Goal: Navigation & Orientation: Go to known website

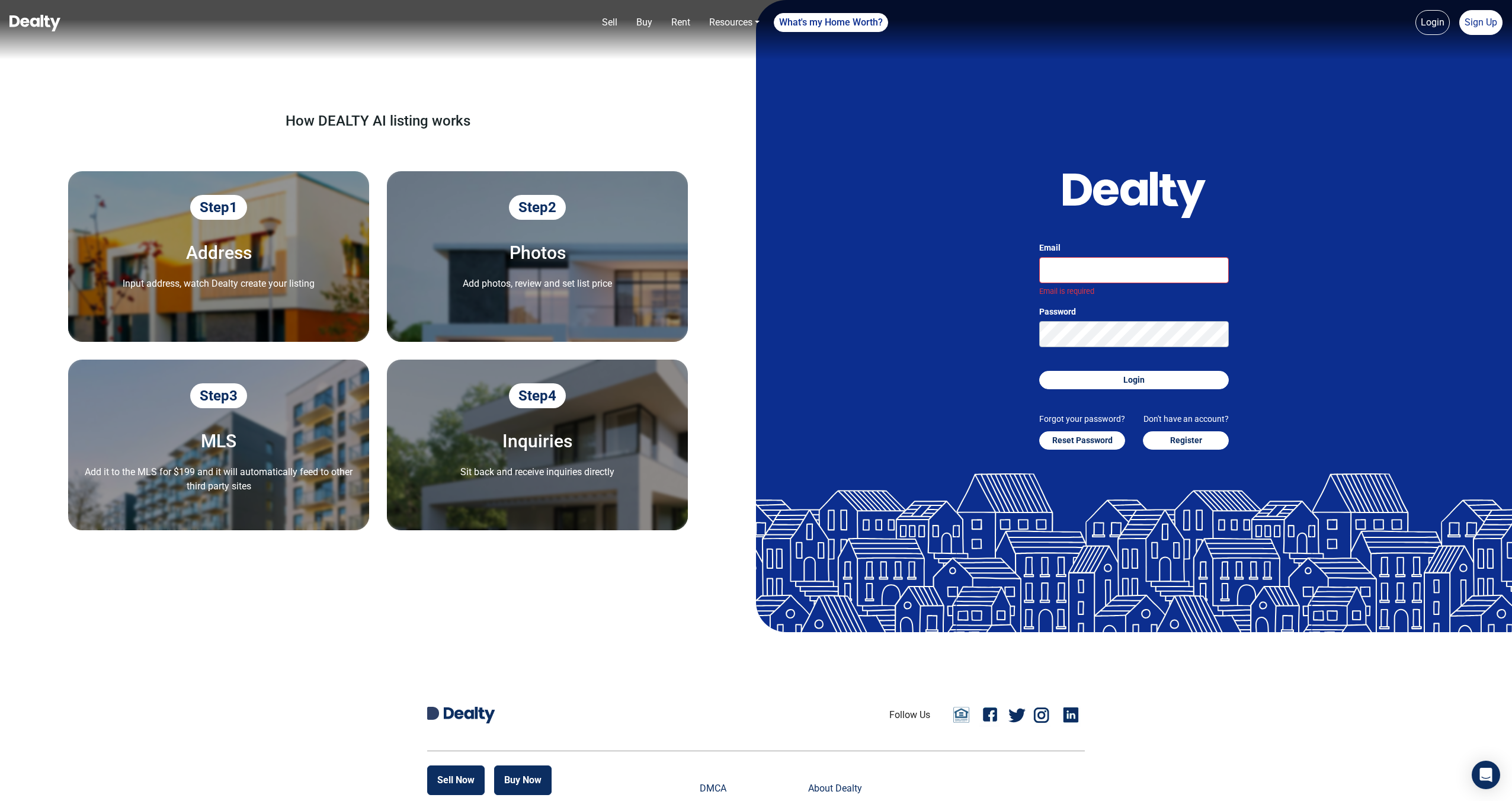
drag, startPoint x: 949, startPoint y: 603, endPoint x: 895, endPoint y: 545, distance: 79.2
click at [1155, 600] on div at bounding box center [1134, 553] width 756 height 159
drag, startPoint x: 494, startPoint y: 437, endPoint x: 601, endPoint y: 445, distance: 107.3
click at [601, 445] on h5 "Inquiries" at bounding box center [538, 441] width 282 height 19
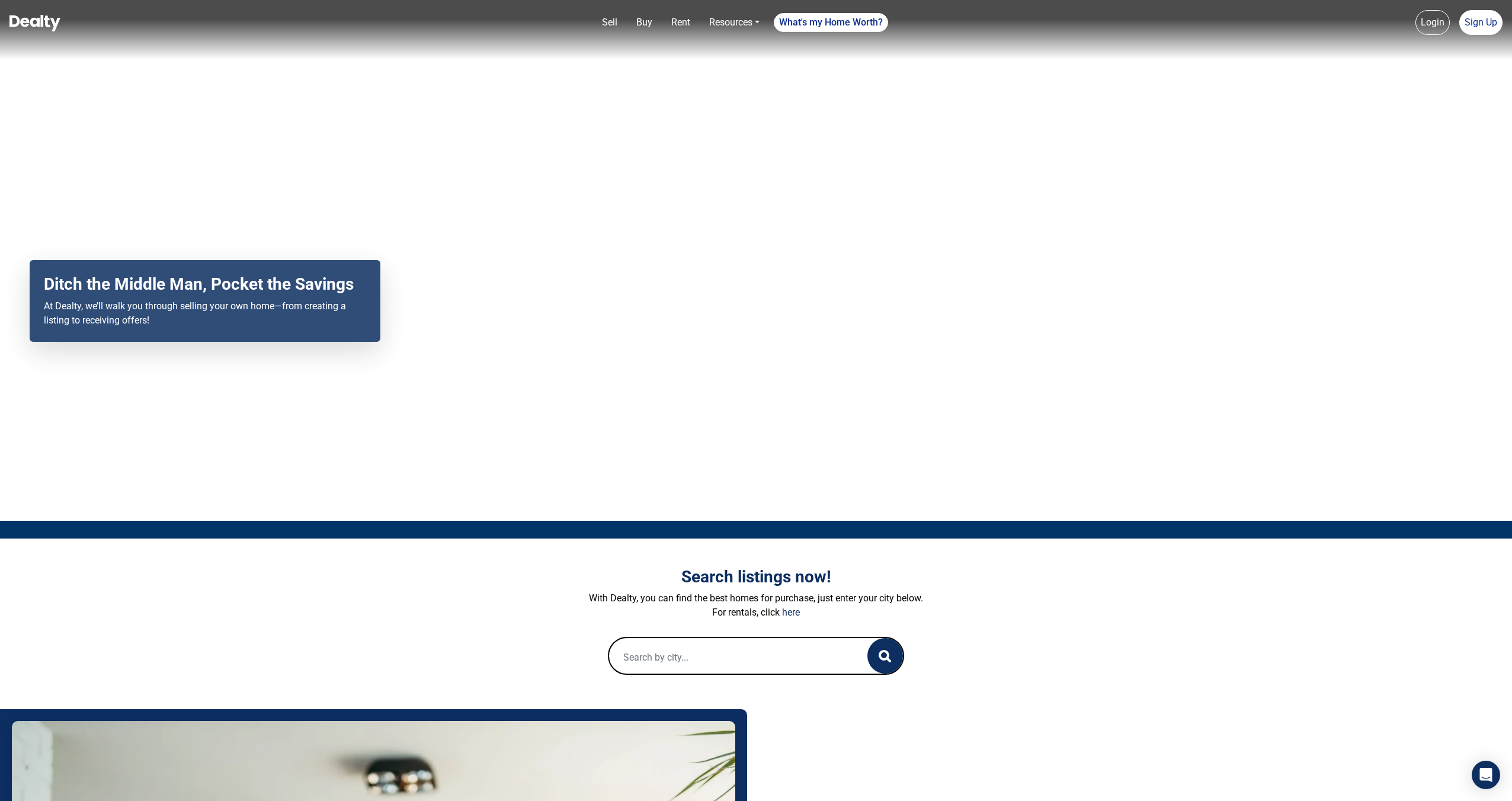
click at [1444, 20] on link "Login" at bounding box center [1433, 23] width 34 height 25
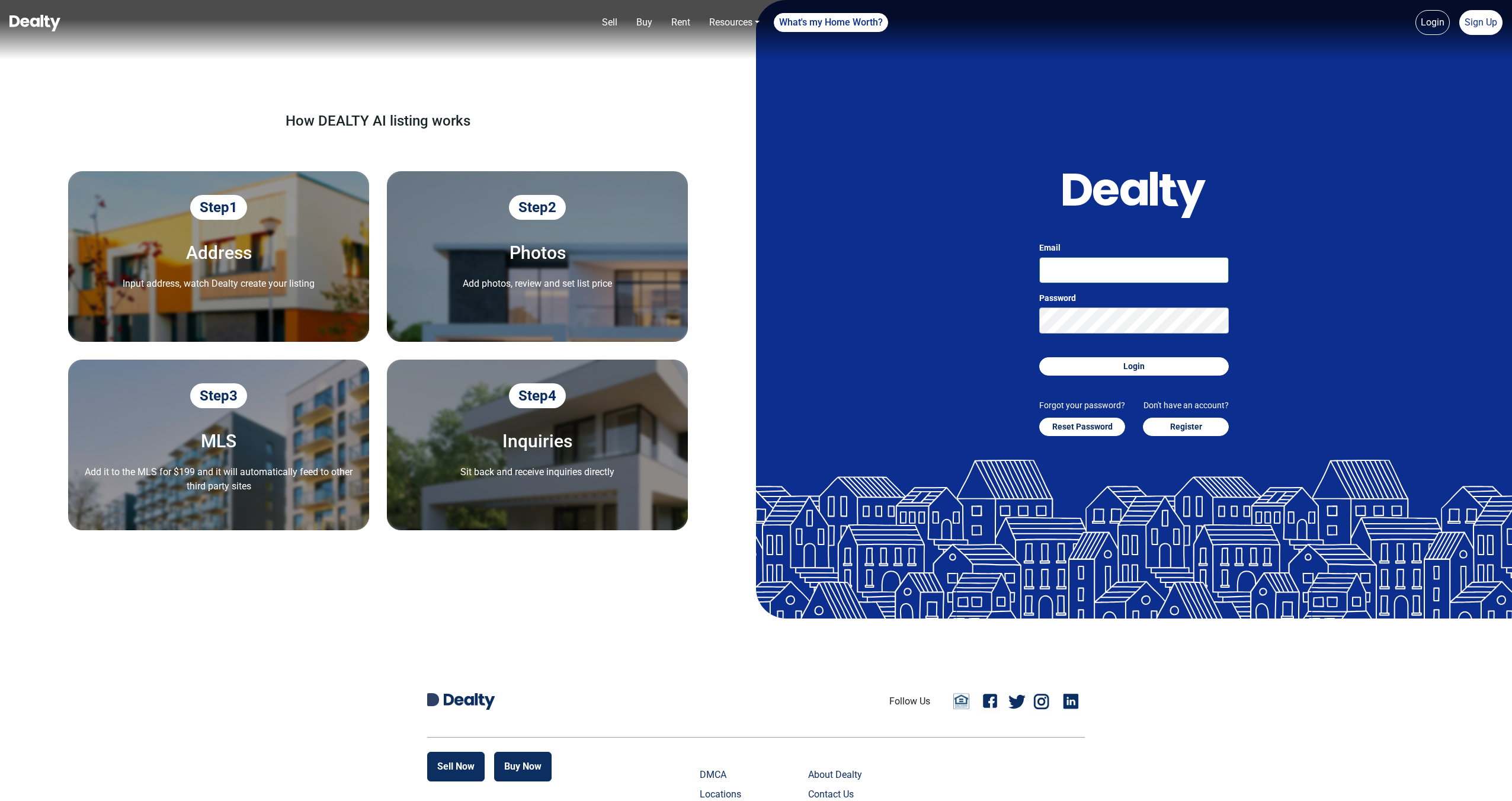
click at [1139, 277] on input "Email" at bounding box center [1134, 270] width 190 height 26
paste input "david@yourdealty.com"
type input "david@yourdealty.com"
click at [1086, 371] on button "Login" at bounding box center [1134, 366] width 190 height 18
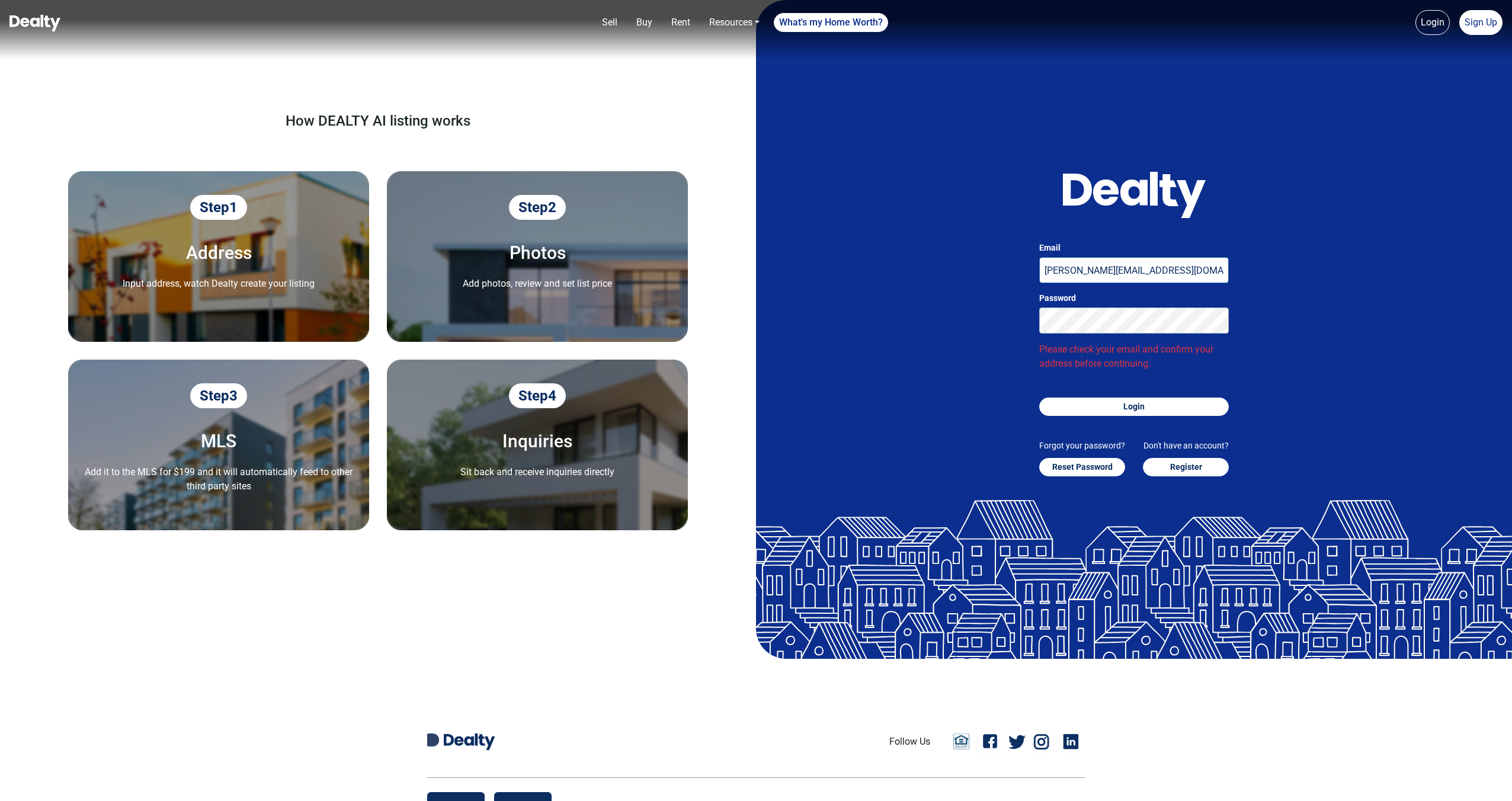
drag, startPoint x: 1155, startPoint y: 268, endPoint x: 1036, endPoint y: 271, distance: 119.0
click at [1036, 271] on div "Email david@yourdealty.com Password Please check your email and confirm your ad…" at bounding box center [1133, 294] width 225 height 411
click at [1079, 411] on button "Login" at bounding box center [1134, 406] width 190 height 18
